Goal: Information Seeking & Learning: Learn about a topic

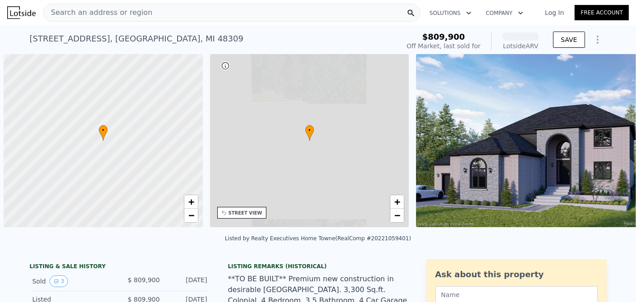
scroll to position [0, 4]
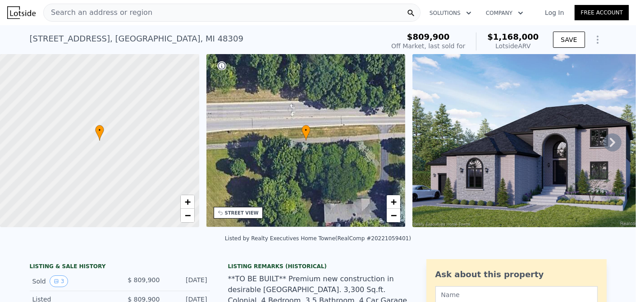
click at [451, 146] on img at bounding box center [527, 140] width 231 height 173
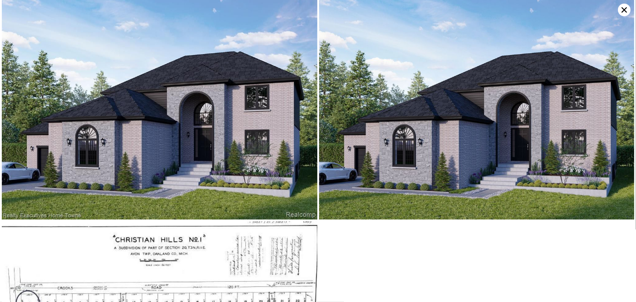
scroll to position [0, 0]
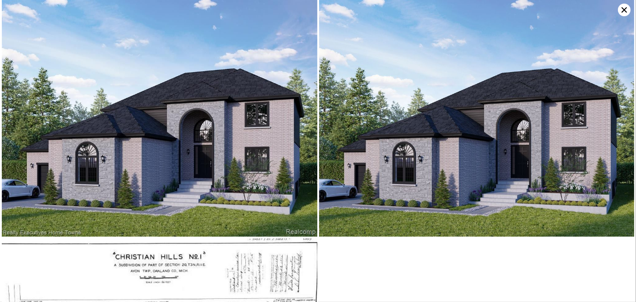
click at [178, 189] on img at bounding box center [160, 118] width 316 height 237
click at [195, 170] on img at bounding box center [160, 118] width 316 height 237
click at [388, 163] on img at bounding box center [477, 118] width 316 height 237
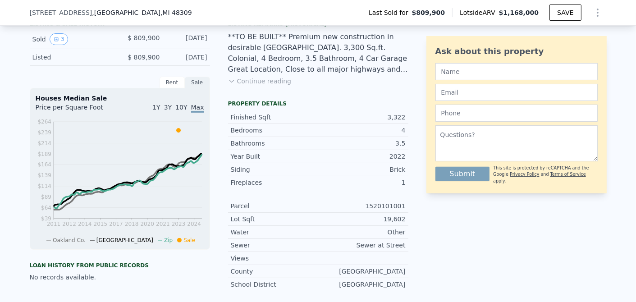
scroll to position [235, 0]
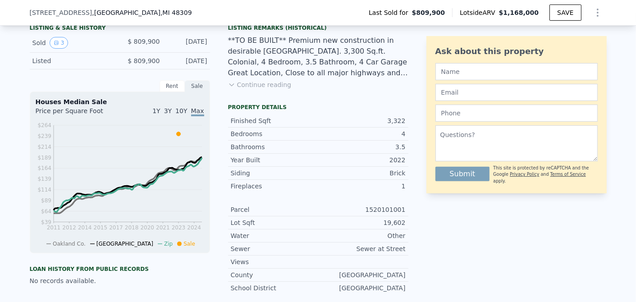
click at [260, 88] on button "Continue reading" at bounding box center [260, 84] width 64 height 9
